Goal: Contribute content: Add original content to the website for others to see

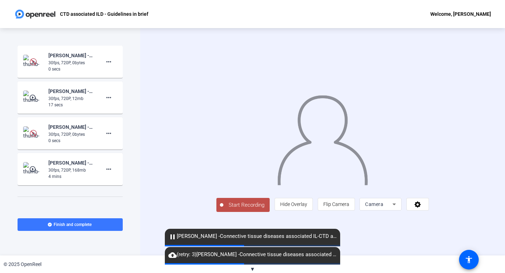
click at [251, 268] on span "▼" at bounding box center [252, 269] width 5 height 6
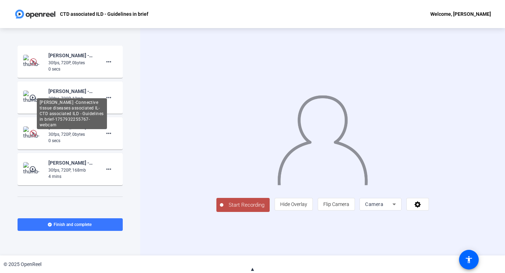
click at [94, 94] on div "[PERSON_NAME] -Connective tissue diseases associated IL-CTD associated ILD - Gu…" at bounding box center [71, 91] width 47 height 8
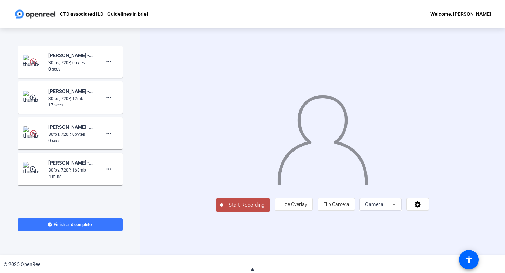
click at [223, 209] on span "Start Recording" at bounding box center [246, 205] width 46 height 8
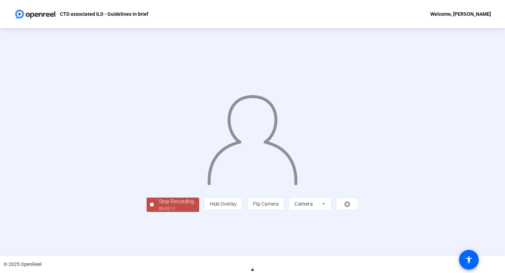
scroll to position [13, 0]
click at [159, 212] on div "00:02:14" at bounding box center [176, 208] width 35 height 6
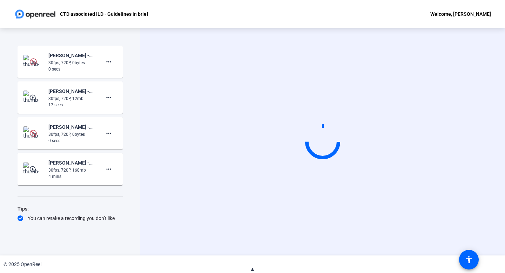
scroll to position [0, 0]
click at [107, 132] on mat-icon "more_horiz" at bounding box center [108, 133] width 8 height 8
click at [115, 149] on span "Delete clip" at bounding box center [120, 148] width 28 height 8
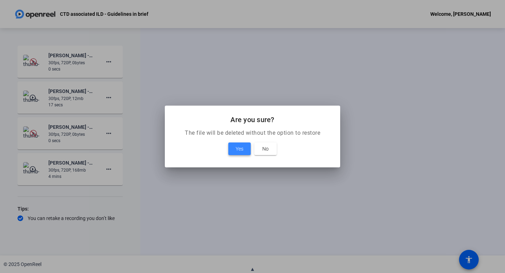
click at [235, 145] on span at bounding box center [239, 148] width 22 height 17
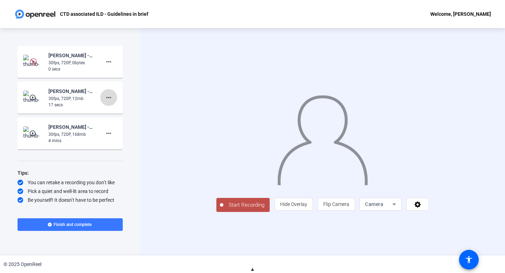
click at [108, 96] on mat-icon "more_horiz" at bounding box center [108, 97] width 8 height 8
click at [117, 110] on span "Delete clip" at bounding box center [120, 112] width 28 height 8
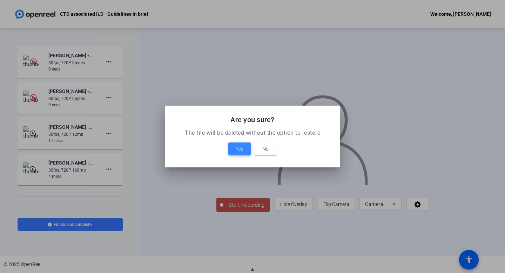
click at [238, 148] on span "Yes" at bounding box center [239, 148] width 8 height 8
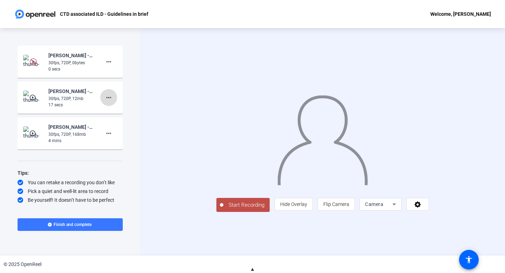
click at [107, 97] on mat-icon "more_horiz" at bounding box center [108, 97] width 8 height 8
click at [123, 111] on span "Delete clip" at bounding box center [120, 112] width 28 height 8
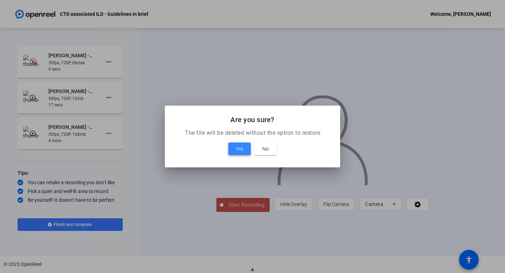
click at [237, 148] on span "Yes" at bounding box center [239, 148] width 8 height 8
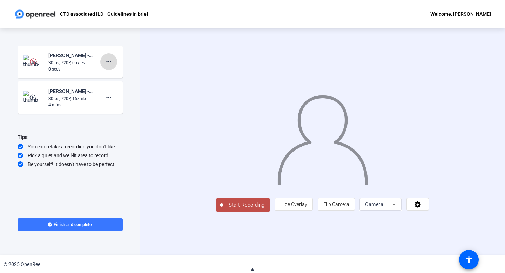
click at [106, 62] on mat-icon "more_horiz" at bounding box center [108, 61] width 8 height 8
click at [111, 74] on span "Delete clip" at bounding box center [120, 76] width 28 height 8
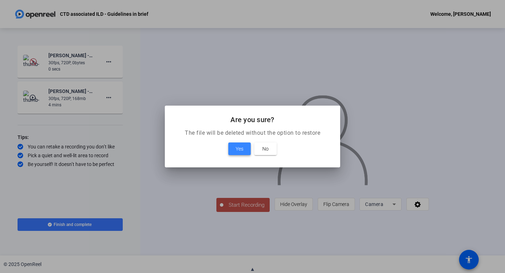
click at [240, 145] on span "Yes" at bounding box center [239, 148] width 8 height 8
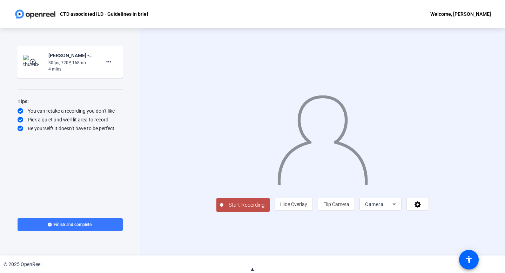
click at [252, 269] on span "▲" at bounding box center [252, 269] width 5 height 6
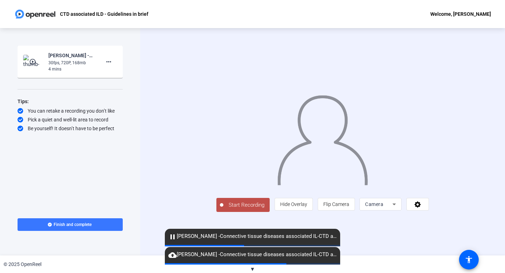
click at [244, 256] on span "cloud_upload [PERSON_NAME] -Connective tissue diseases associated IL-CTD associ…" at bounding box center [252, 254] width 175 height 8
click at [253, 267] on span "▼" at bounding box center [252, 269] width 5 height 6
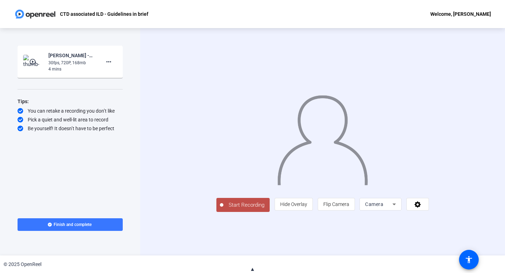
click at [252, 268] on span "▲" at bounding box center [252, 269] width 5 height 6
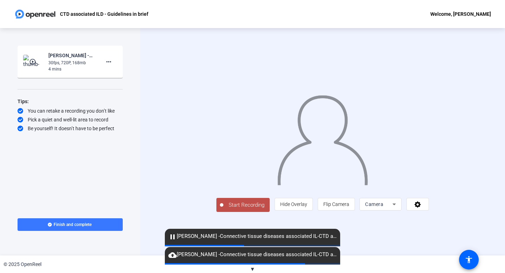
click at [238, 241] on div "pause [PERSON_NAME] -Connective tissue diseases associated IL-CTD associated IL…" at bounding box center [252, 236] width 175 height 16
click at [109, 62] on mat-icon "more_horiz" at bounding box center [108, 61] width 8 height 8
click at [244, 257] on span "cloud_upload [PERSON_NAME] -Connective tissue diseases associated IL-CTD associ…" at bounding box center [252, 254] width 175 height 8
click at [251, 268] on span "▼" at bounding box center [252, 269] width 5 height 6
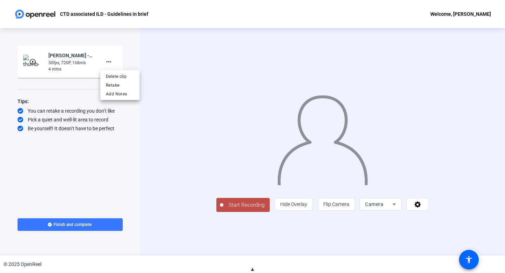
click at [251, 268] on span "▲" at bounding box center [252, 269] width 5 height 6
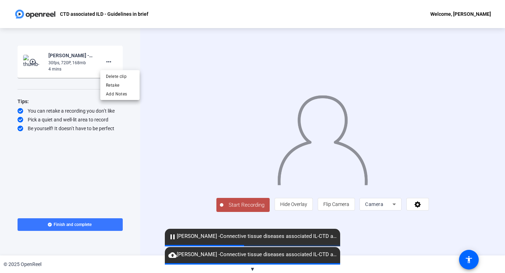
click at [253, 268] on span "▼" at bounding box center [252, 269] width 5 height 6
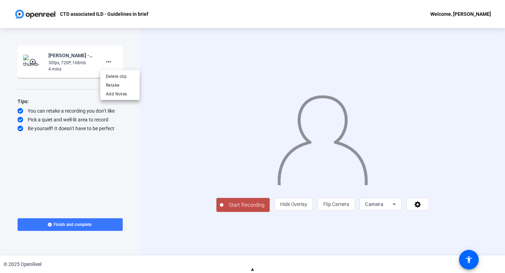
click at [253, 268] on span "▲" at bounding box center [252, 269] width 5 height 6
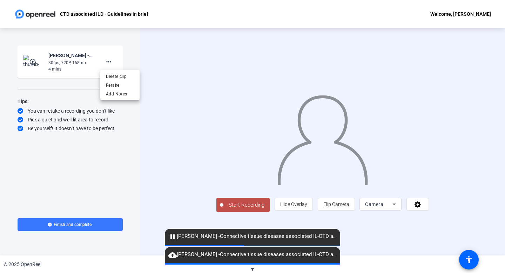
click at [247, 255] on span "cloud_upload [PERSON_NAME] -Connective tissue diseases associated IL-CTD associ…" at bounding box center [252, 254] width 175 height 8
click at [243, 237] on span "pause [PERSON_NAME] -Connective tissue diseases associated IL-CTD associated IL…" at bounding box center [252, 236] width 175 height 8
click at [129, 77] on span "Delete clip" at bounding box center [120, 76] width 28 height 8
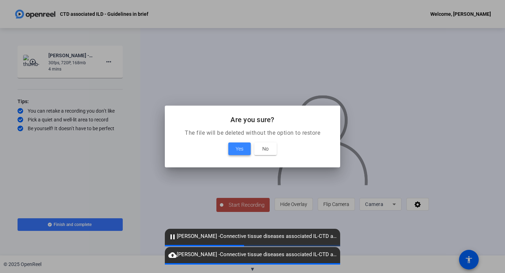
click at [240, 146] on span "Yes" at bounding box center [239, 148] width 8 height 8
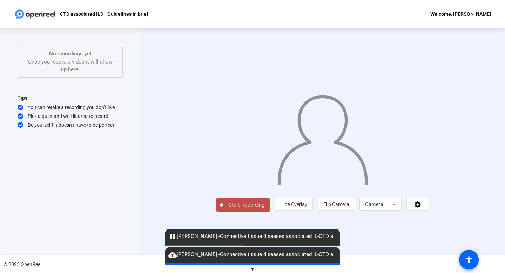
click at [198, 255] on span "cloud_upload [PERSON_NAME] -Connective tissue diseases associated IL-CTD associ…" at bounding box center [252, 254] width 175 height 8
click at [172, 255] on mat-icon "cloud_upload" at bounding box center [172, 255] width 8 height 8
drag, startPoint x: 351, startPoint y: 265, endPoint x: 318, endPoint y: 267, distance: 33.0
click at [349, 265] on div "© 2025 OpenReel" at bounding box center [252, 264] width 505 height 18
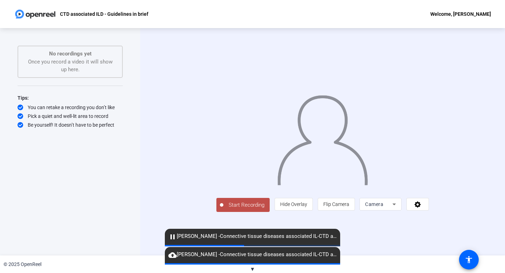
click at [253, 268] on span "▼" at bounding box center [252, 269] width 5 height 6
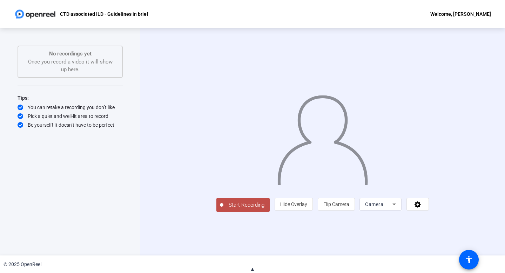
click at [253, 268] on span "▲" at bounding box center [252, 269] width 5 height 6
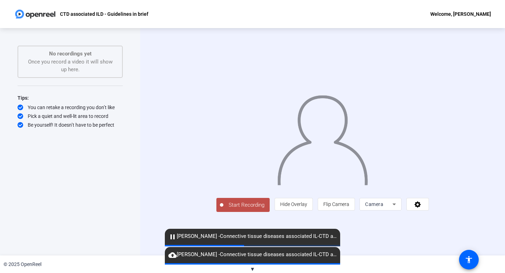
click at [252, 267] on span "▼" at bounding box center [252, 269] width 5 height 6
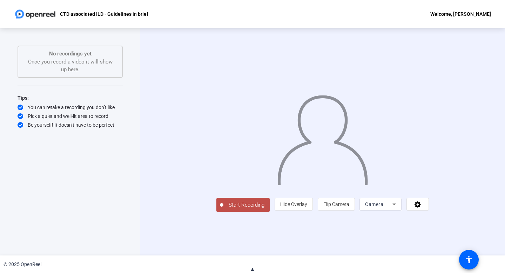
click at [253, 269] on span "▲" at bounding box center [252, 269] width 5 height 6
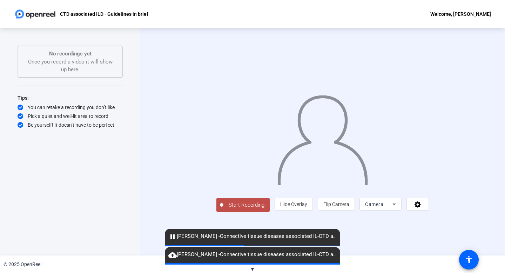
click at [312, 240] on span "pause [PERSON_NAME] -Connective tissue diseases associated IL-CTD associated IL…" at bounding box center [252, 236] width 175 height 8
click at [362, 100] on img at bounding box center [322, 137] width 92 height 96
